Goal: Complete application form

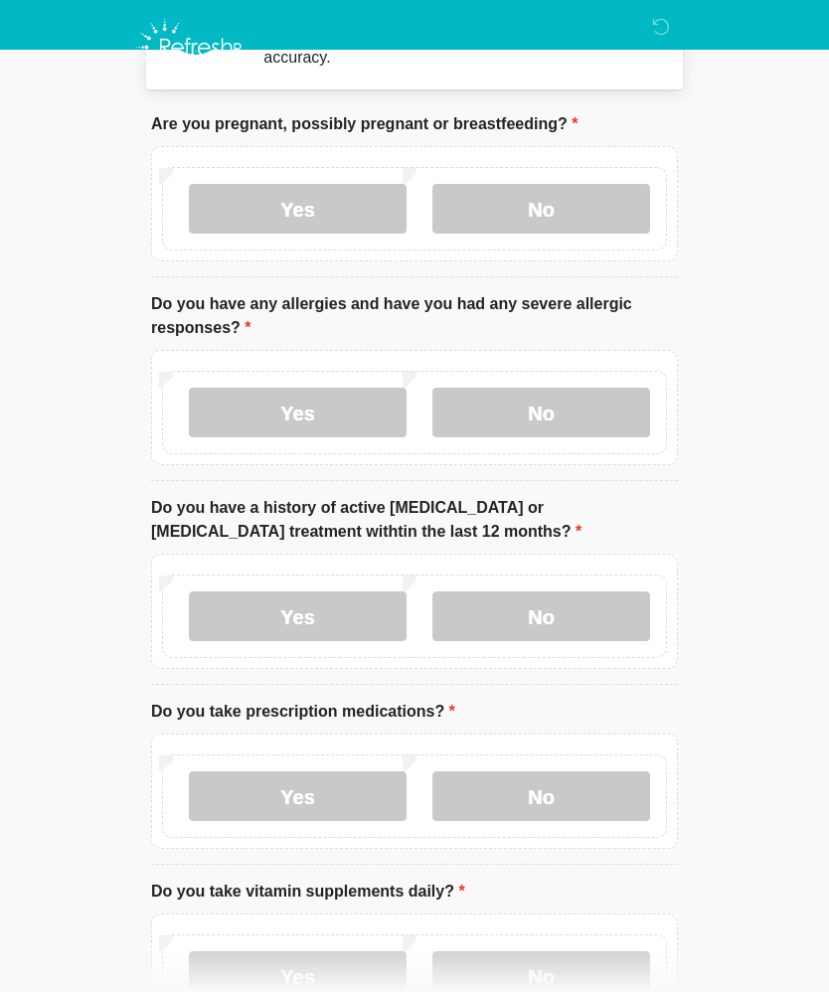
scroll to position [75, 0]
click at [562, 618] on label "No" at bounding box center [541, 616] width 218 height 50
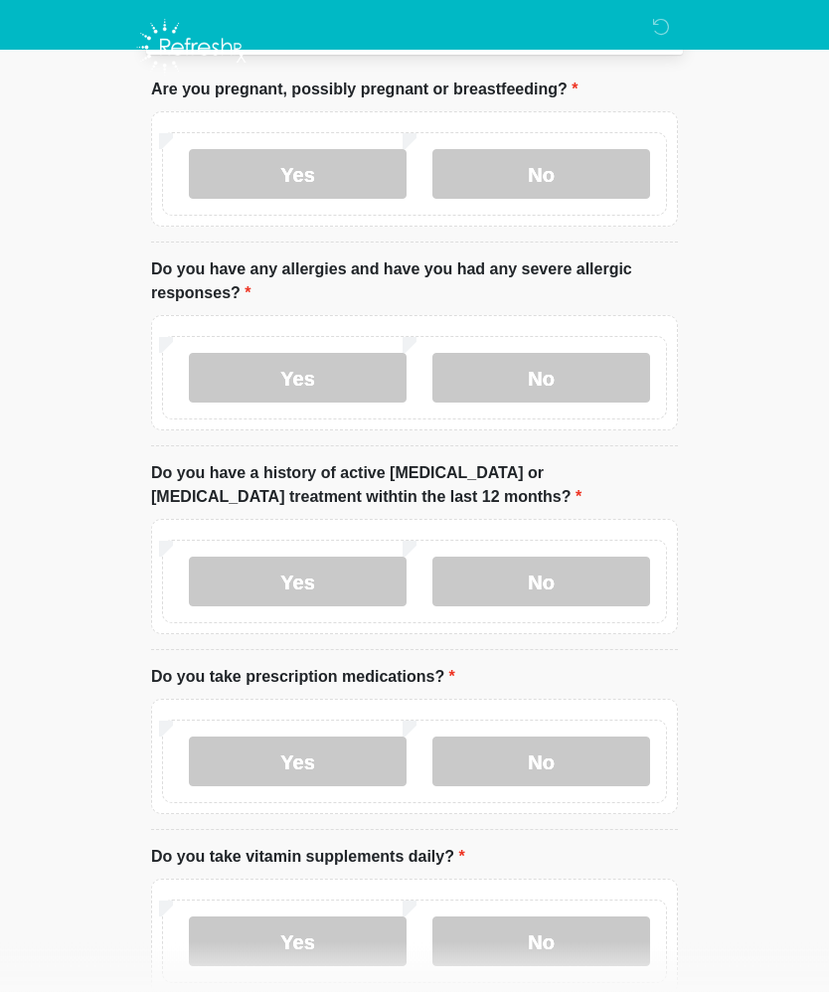
scroll to position [250, 0]
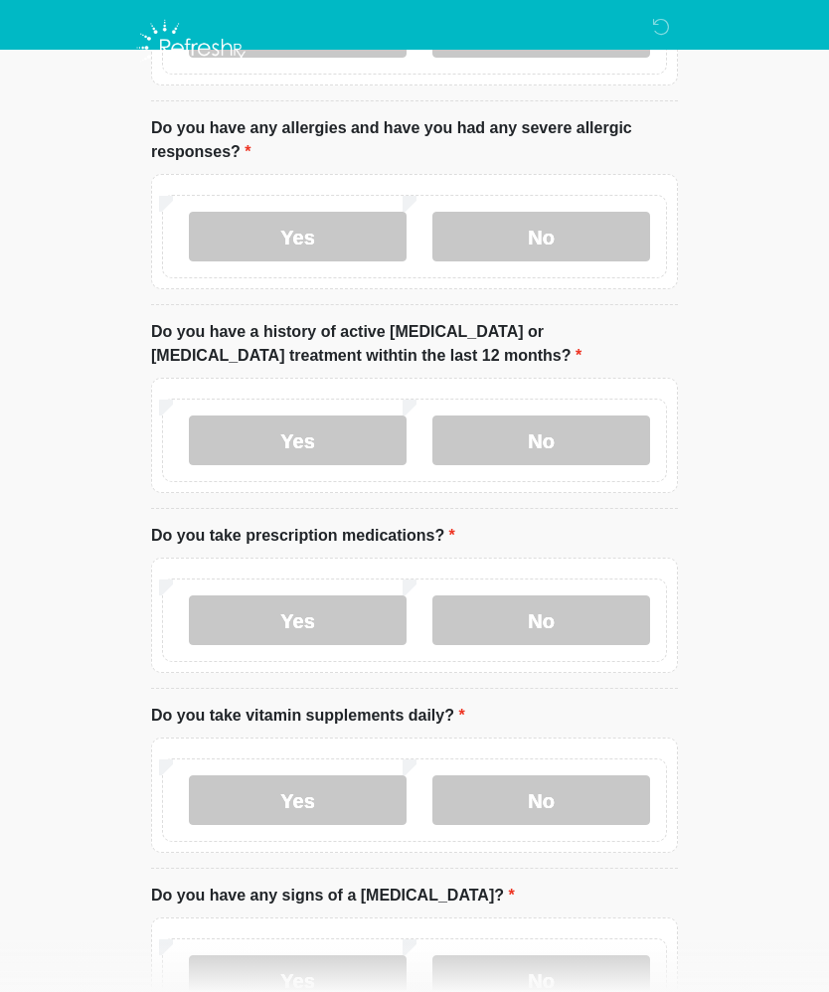
click at [568, 624] on label "No" at bounding box center [541, 620] width 218 height 50
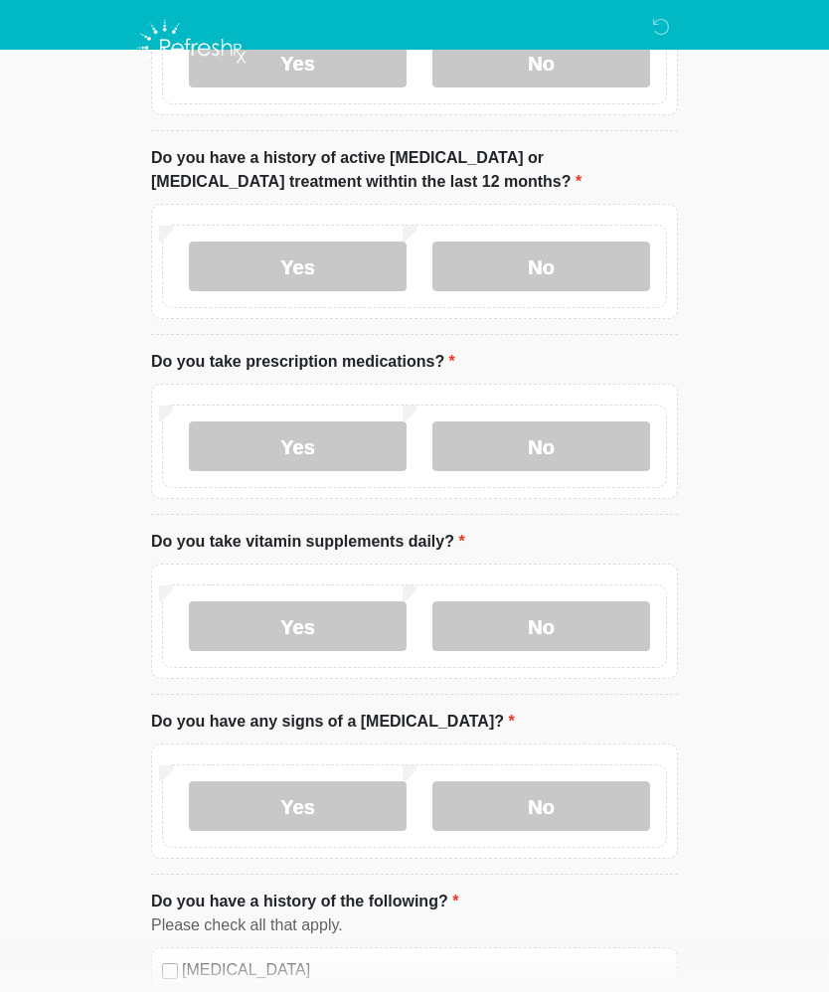
scroll to position [423, 0]
click at [337, 624] on label "Yes" at bounding box center [298, 627] width 218 height 50
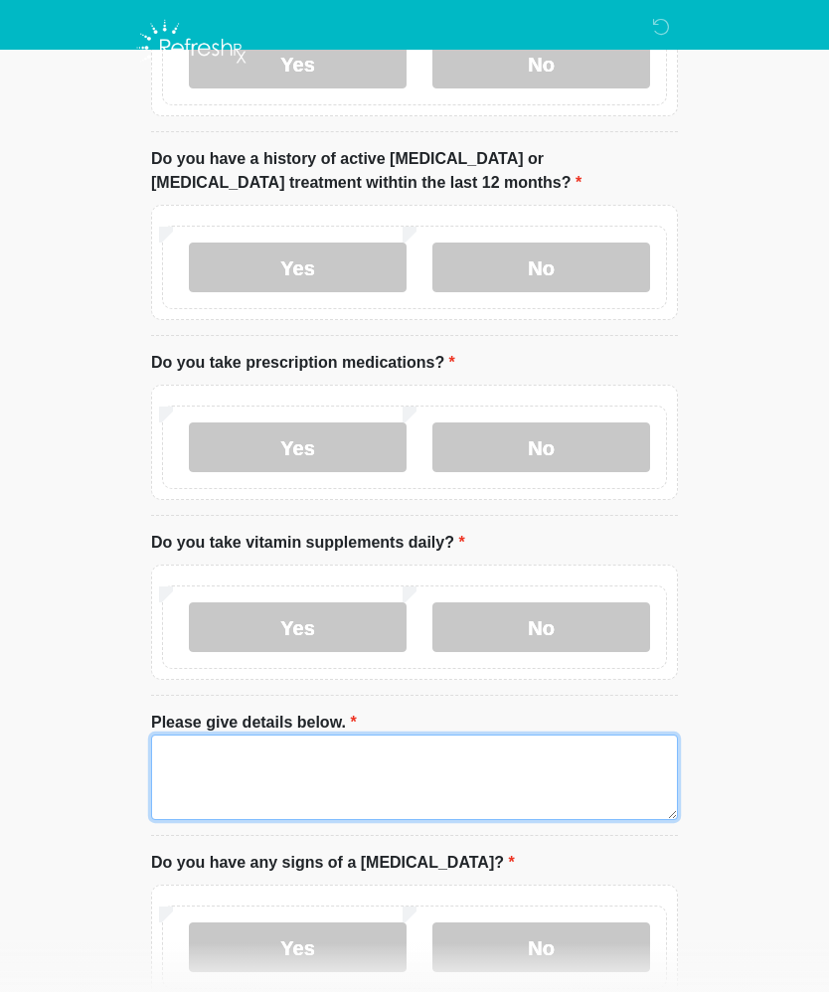
click at [360, 778] on textarea "Please give details below." at bounding box center [414, 776] width 527 height 85
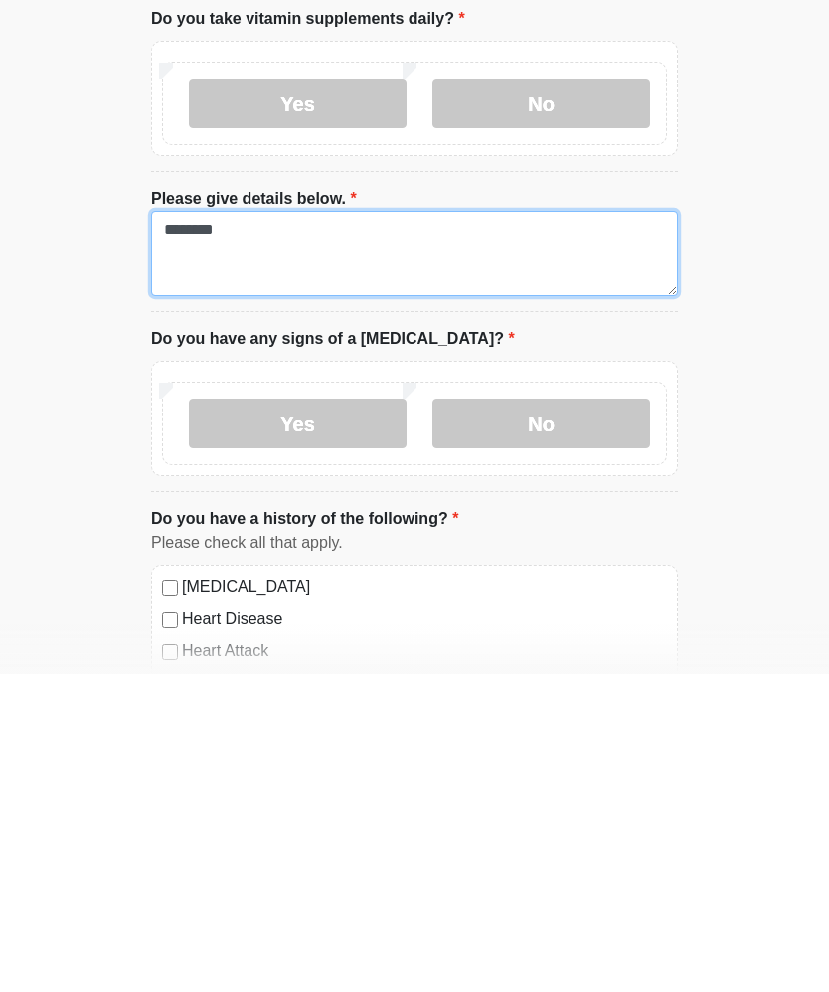
scroll to position [631, 0]
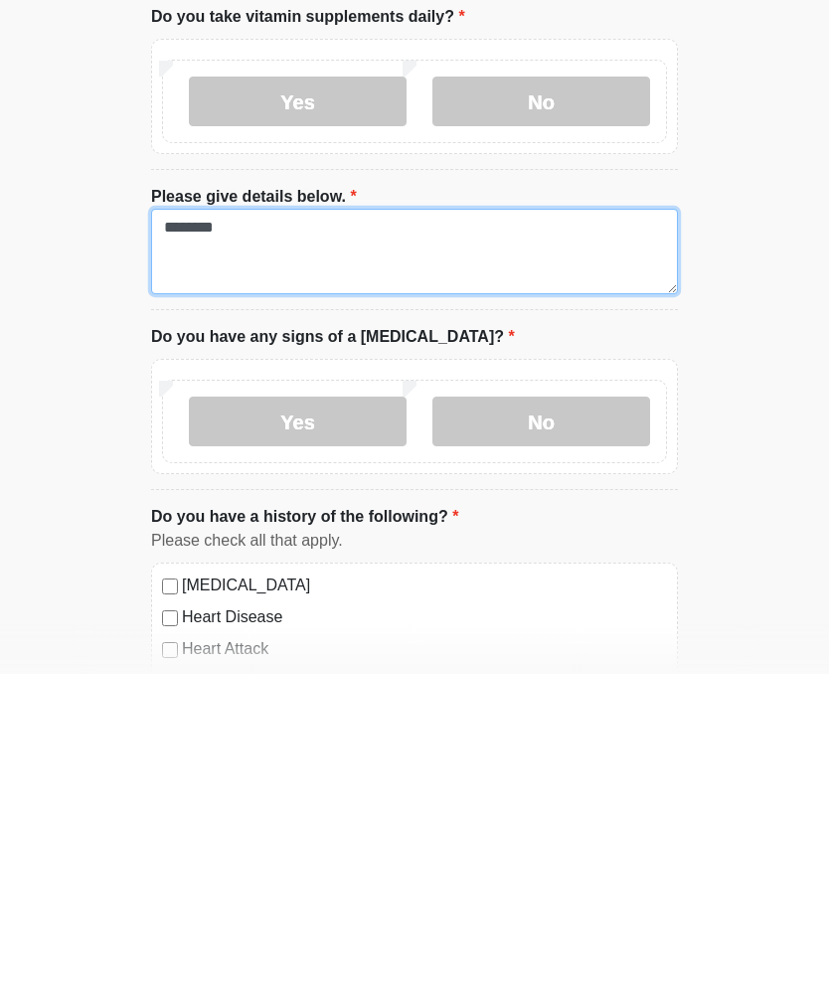
type textarea "********"
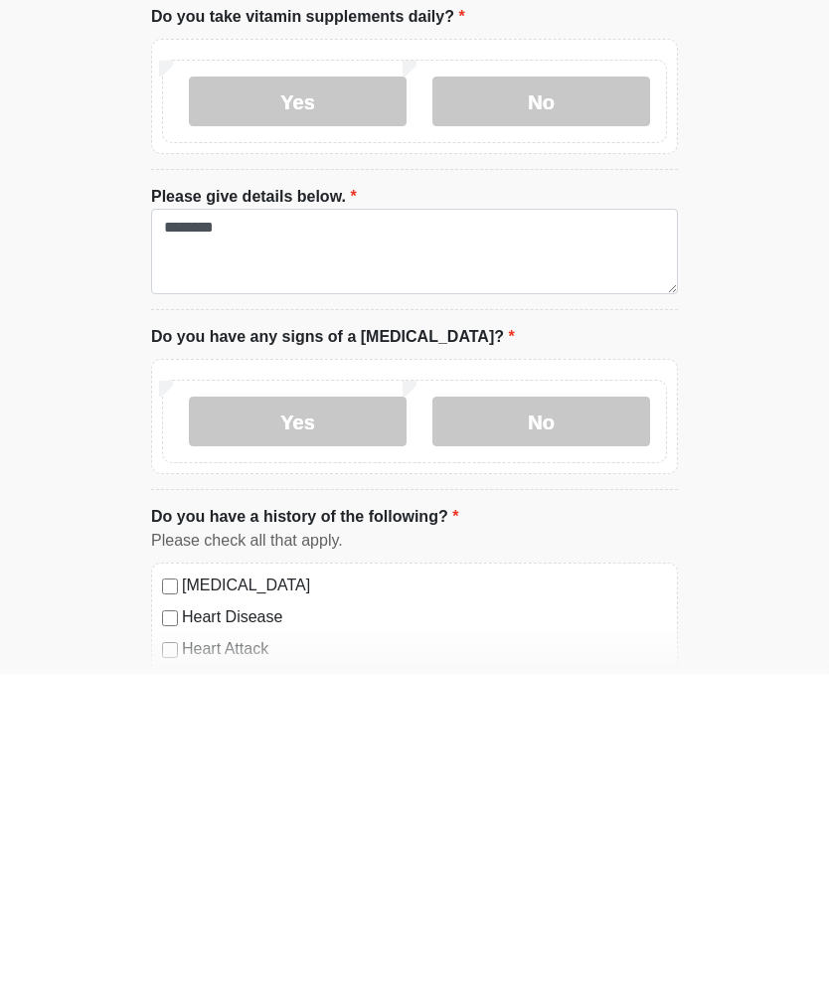
click at [565, 715] on label "No" at bounding box center [541, 740] width 218 height 50
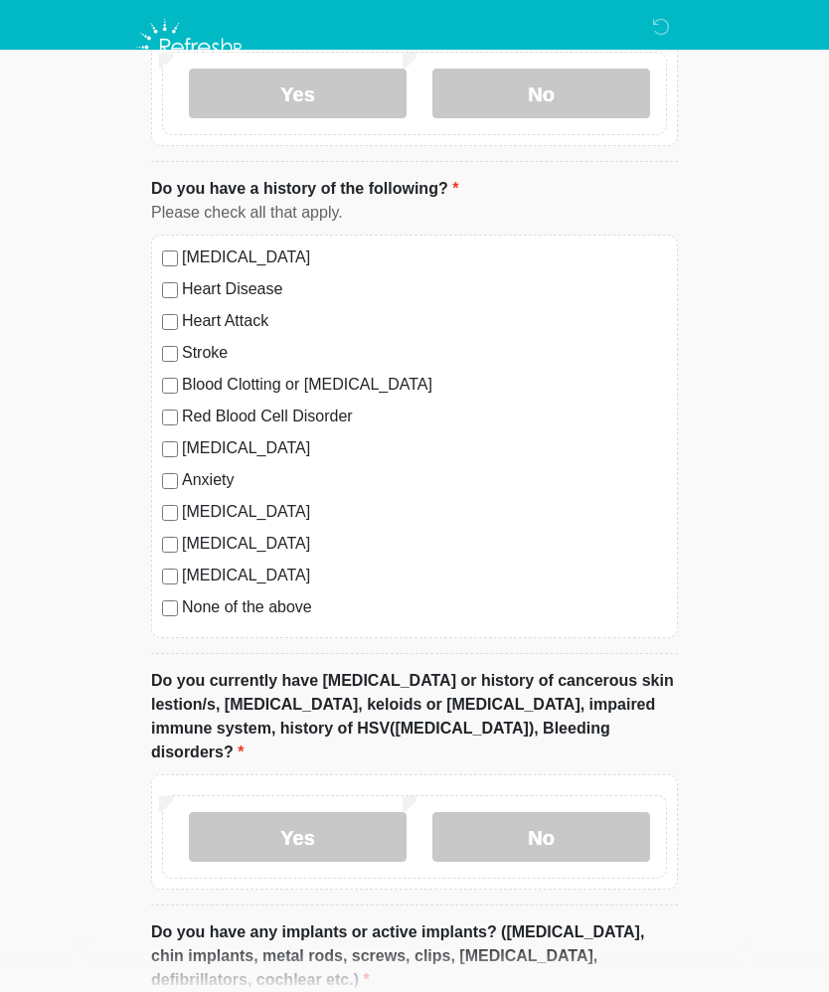
scroll to position [1276, 0]
click at [573, 813] on label "No" at bounding box center [541, 838] width 218 height 50
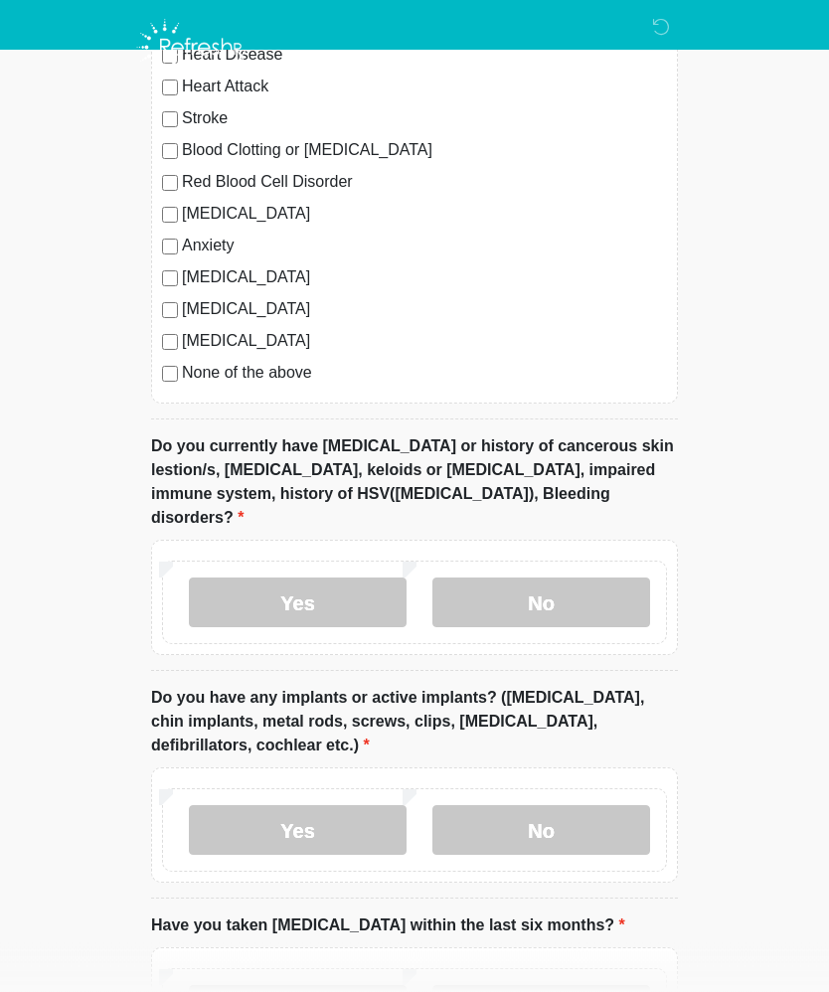
scroll to position [1512, 0]
click at [558, 807] on label "No" at bounding box center [541, 830] width 218 height 50
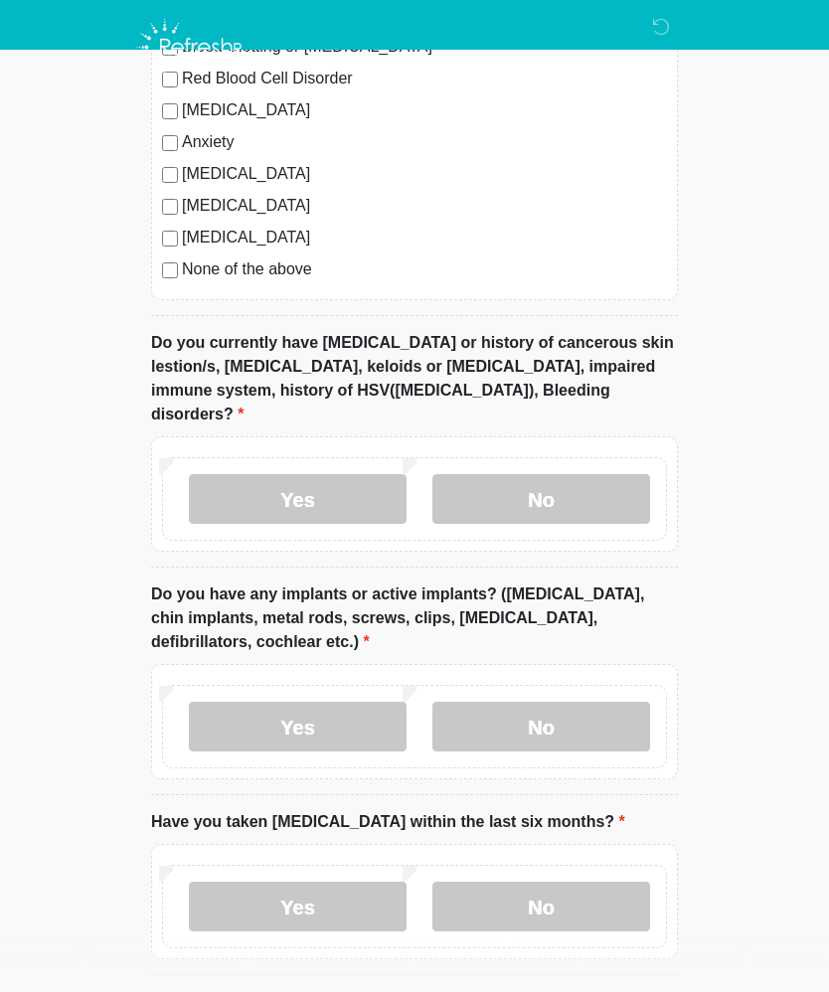
scroll to position [1662, 0]
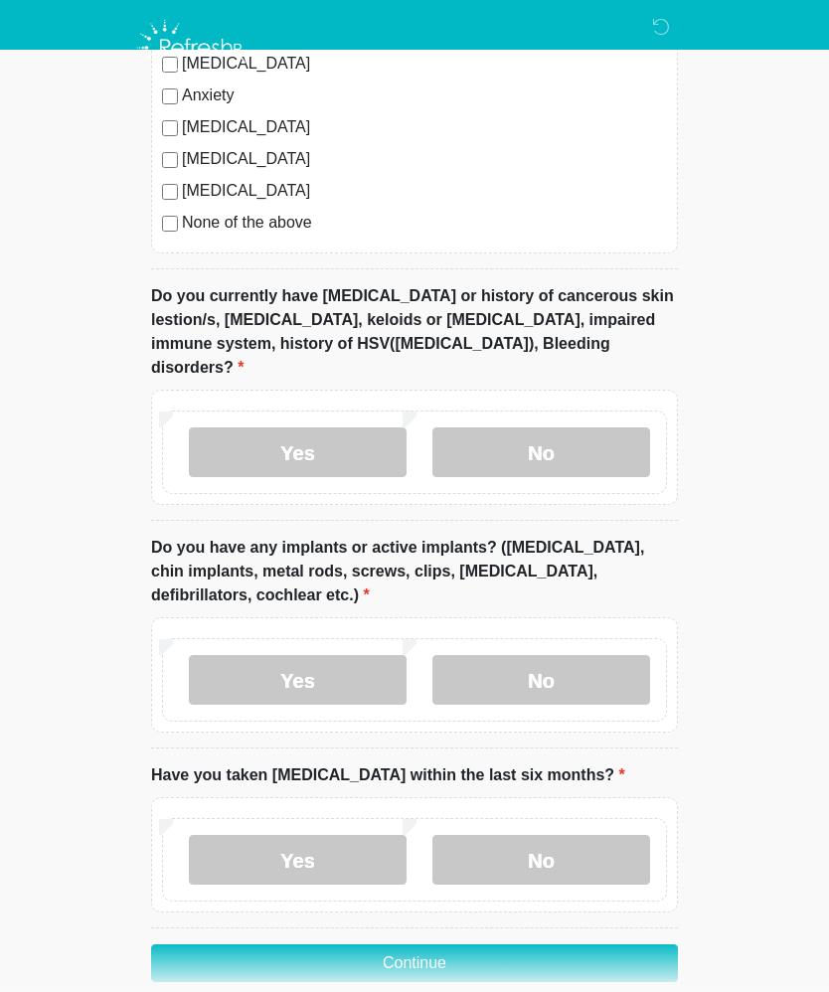
click at [547, 837] on label "No" at bounding box center [541, 860] width 218 height 50
click at [526, 944] on button "Continue" at bounding box center [414, 963] width 527 height 38
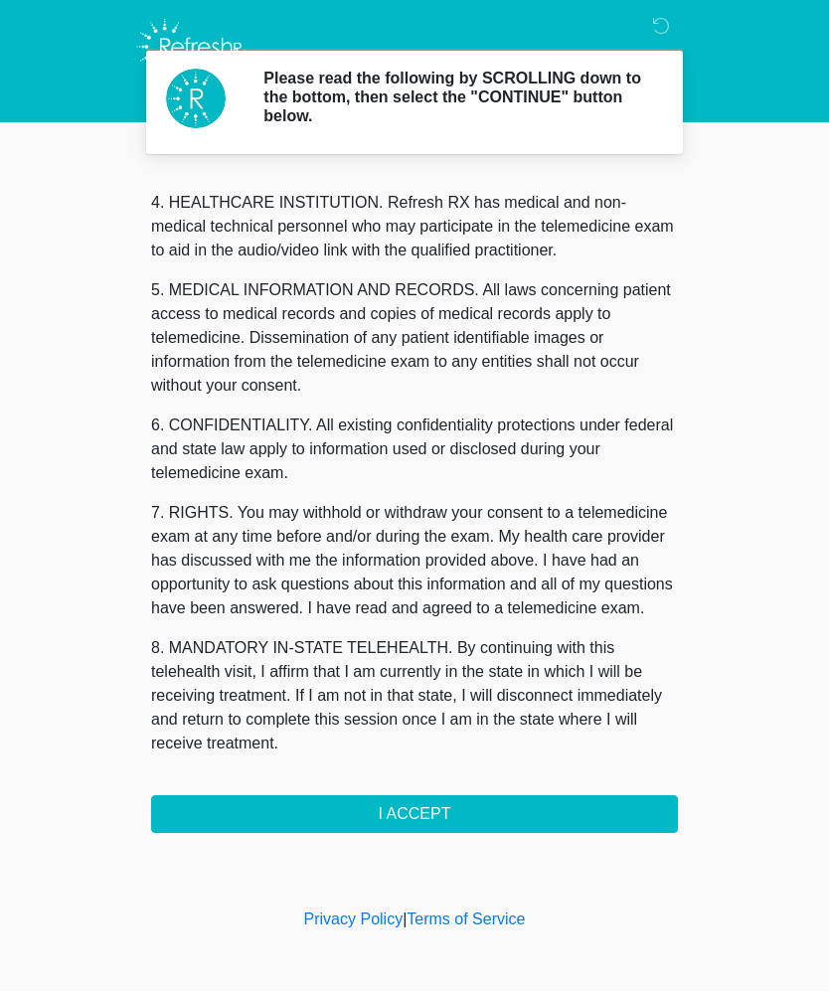
scroll to position [559, 0]
click at [593, 808] on button "I ACCEPT" at bounding box center [414, 815] width 527 height 38
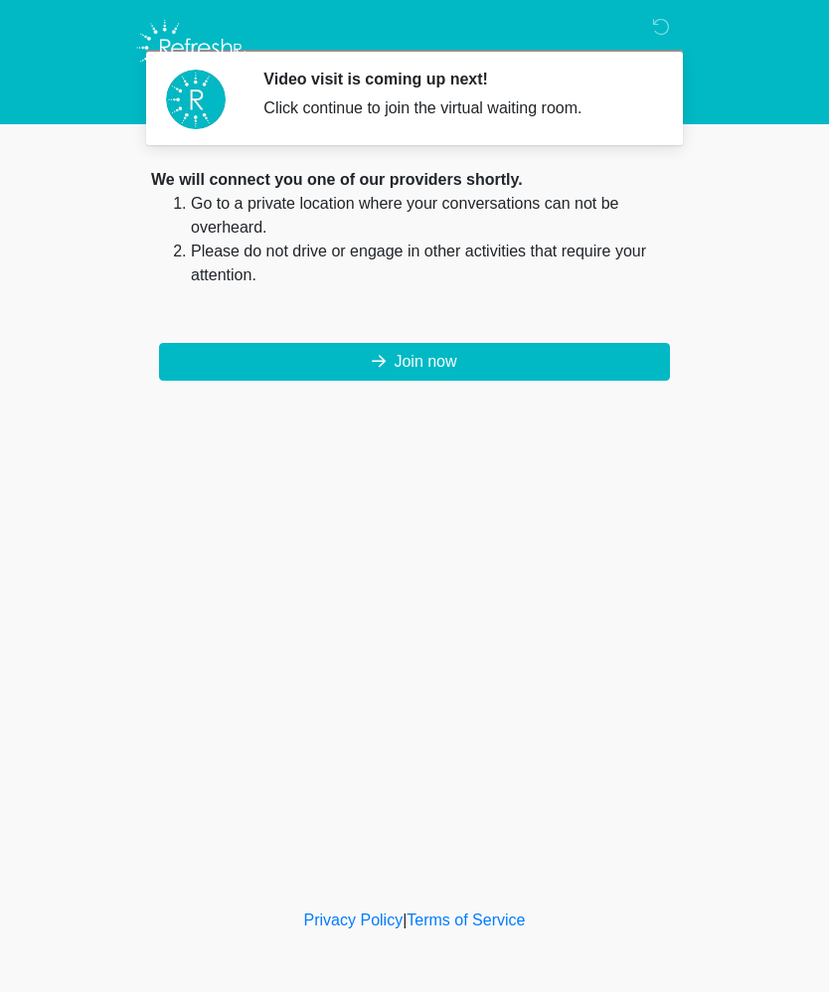
click at [529, 361] on button "Join now" at bounding box center [414, 362] width 511 height 38
